Goal: Transaction & Acquisition: Purchase product/service

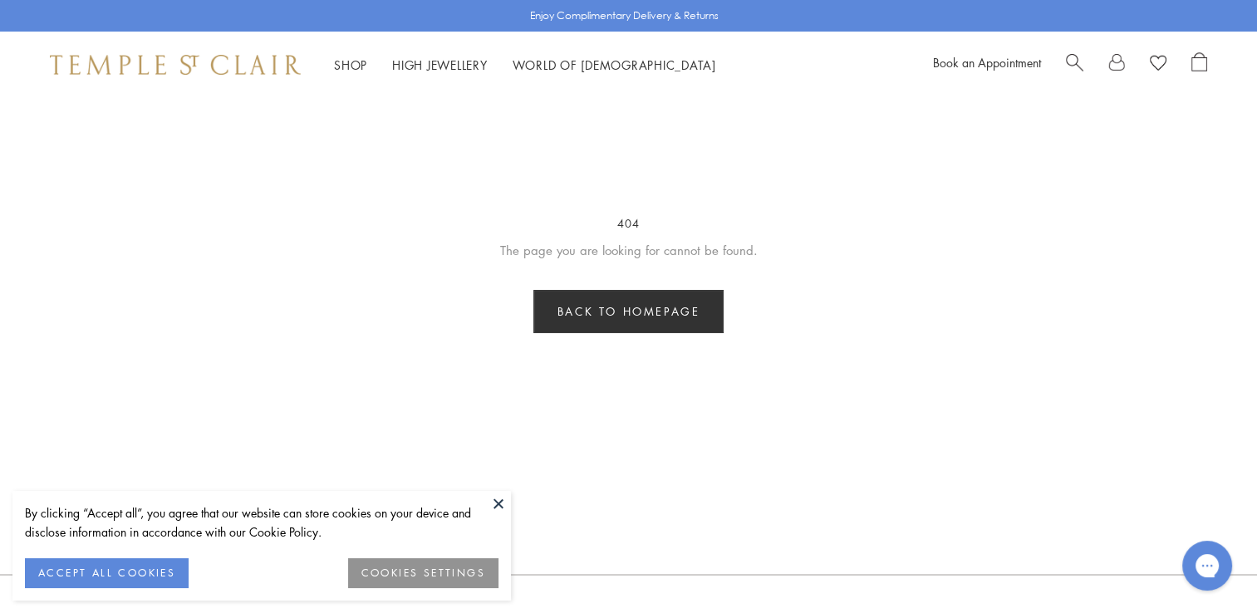
drag, startPoint x: 497, startPoint y: 503, endPoint x: 509, endPoint y: 493, distance: 16.0
click at [497, 503] on button at bounding box center [498, 503] width 25 height 25
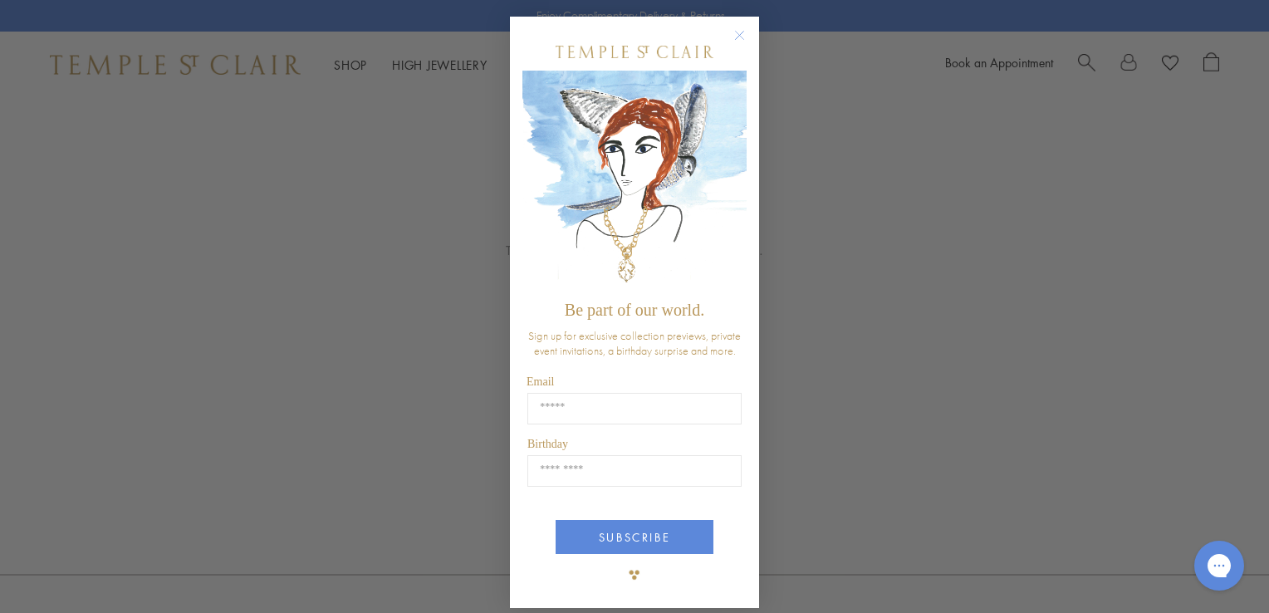
click at [736, 37] on icon "Close dialog" at bounding box center [740, 36] width 8 height 8
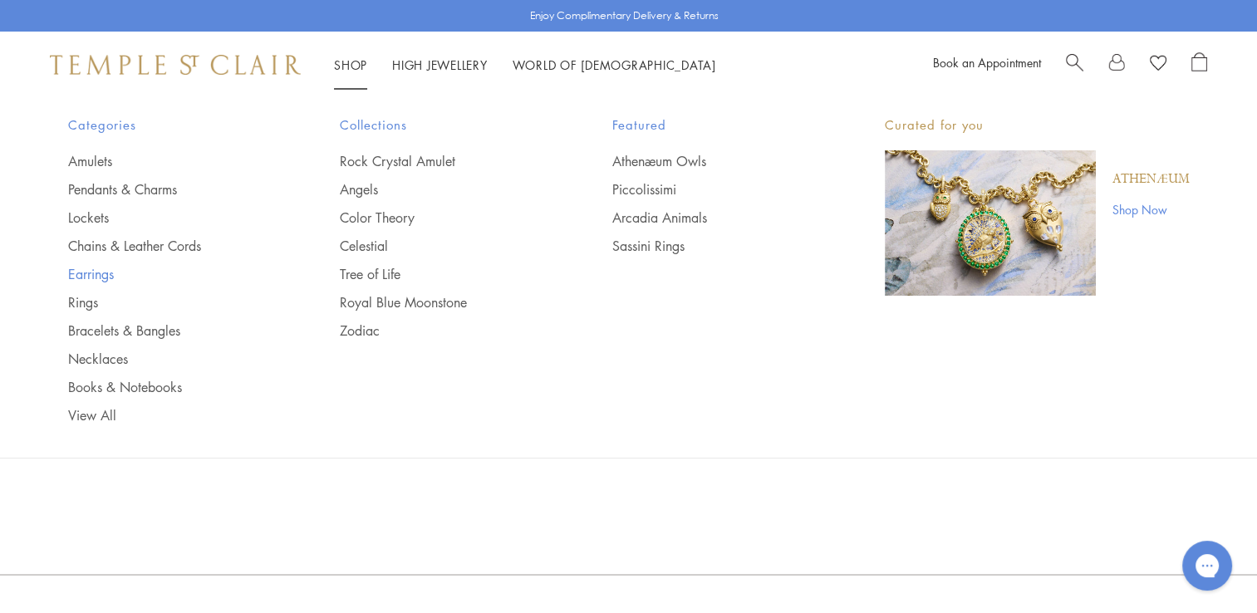
click at [85, 269] on link "Earrings" at bounding box center [171, 274] width 206 height 18
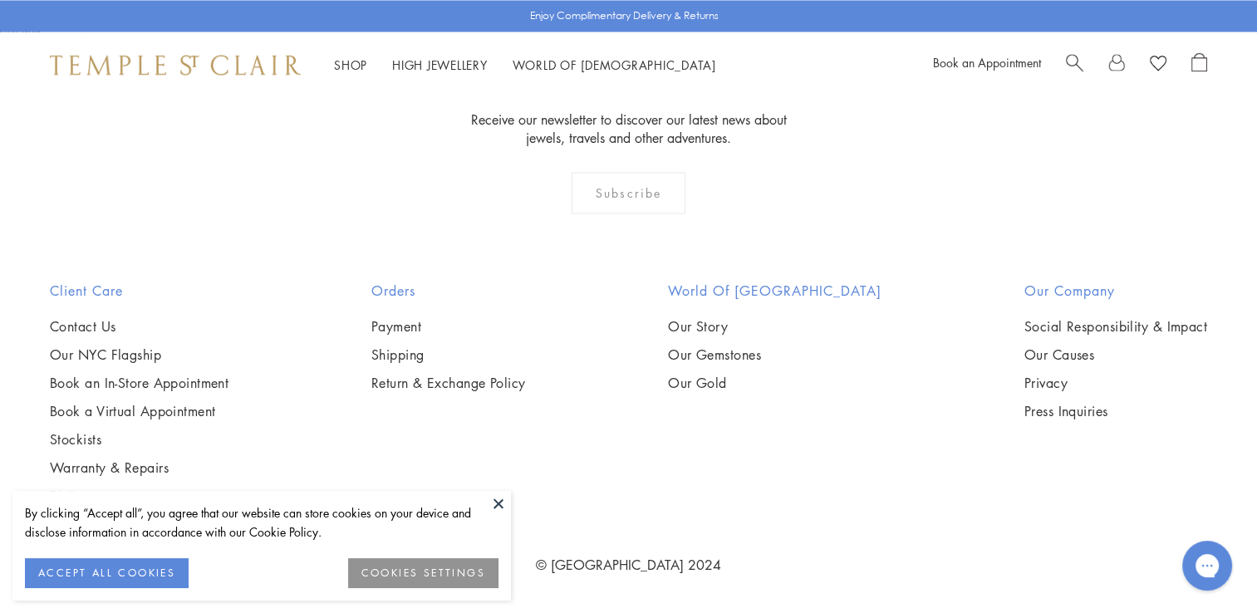
scroll to position [8556, 0]
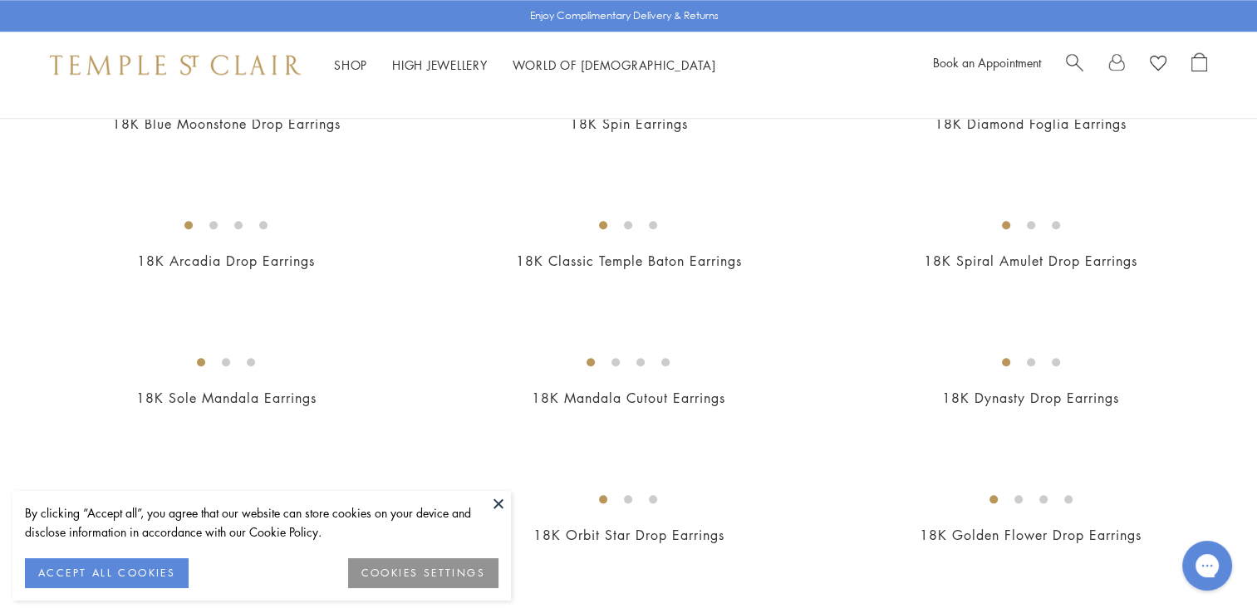
scroll to position [1661, 0]
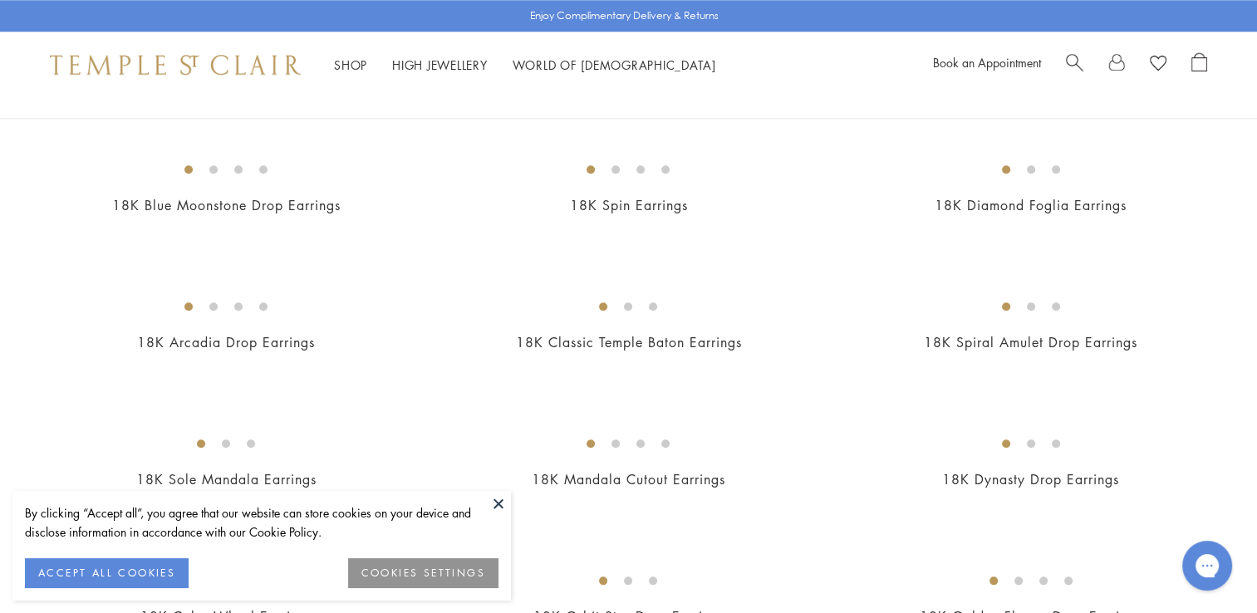
click at [0, 0] on img at bounding box center [0, 0] width 0 height 0
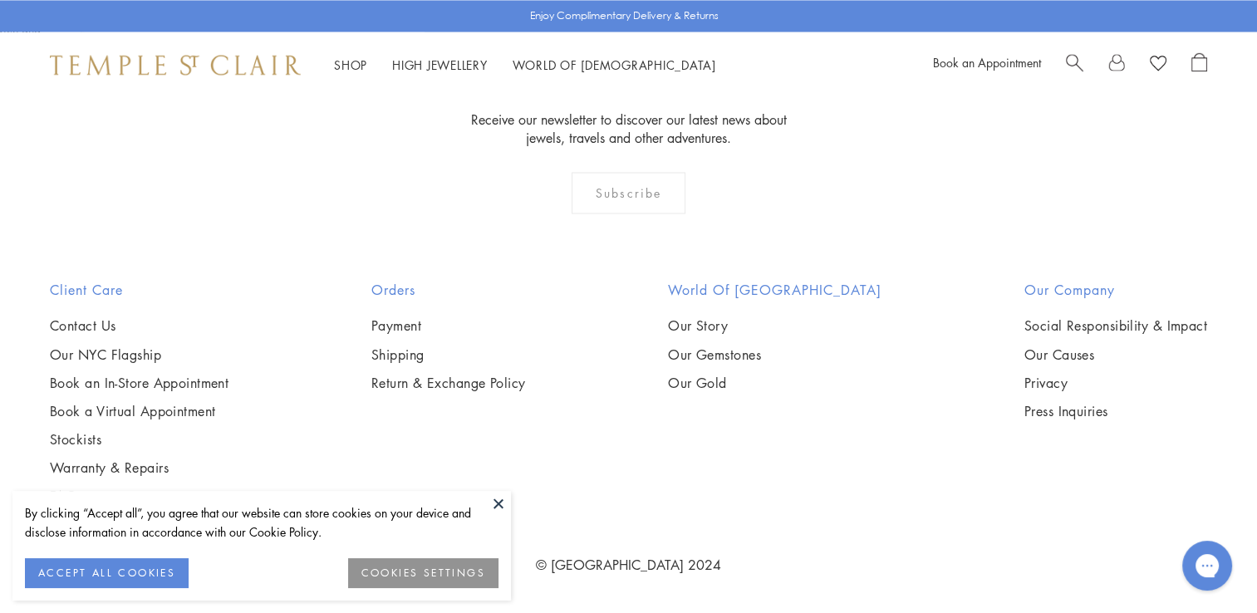
scroll to position [8244, 0]
click at [0, 0] on img at bounding box center [0, 0] width 0 height 0
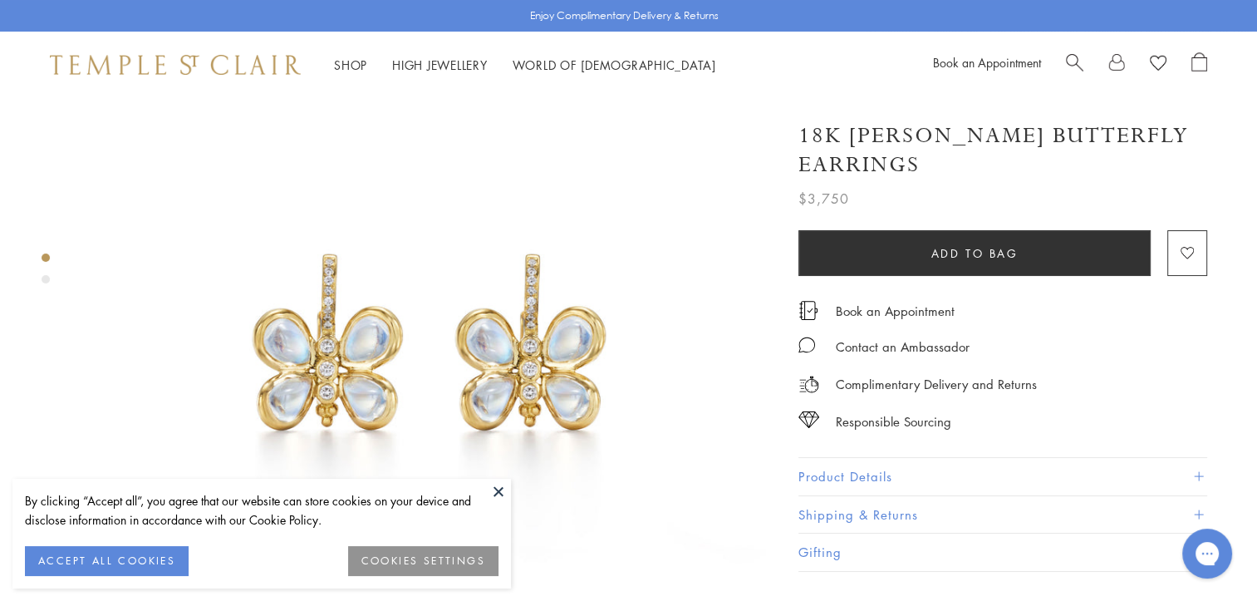
scroll to position [83, 0]
